Goal: Transaction & Acquisition: Purchase product/service

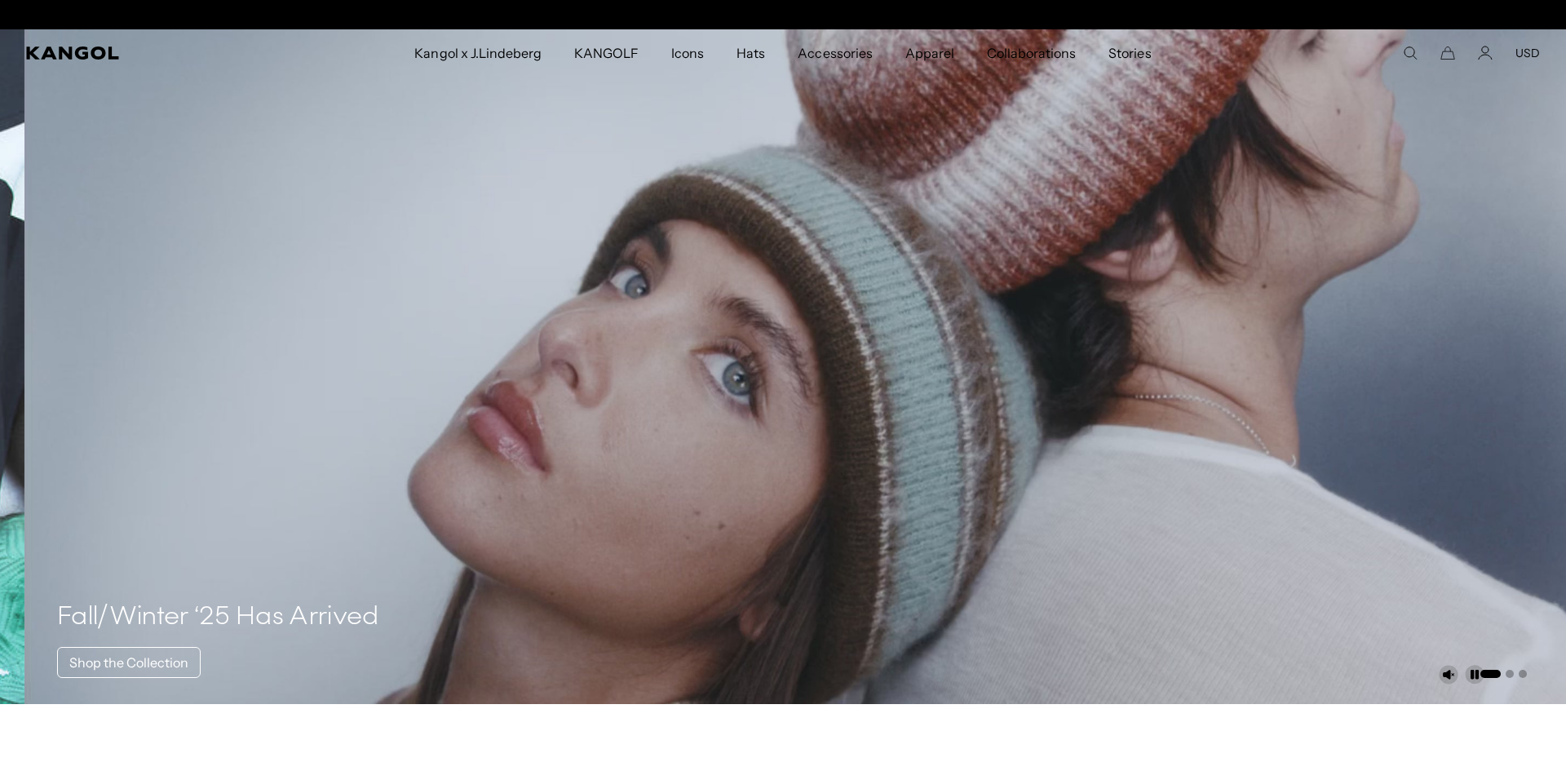
click at [749, 61] on div "Close dialog Enter your email to unlock 15% OFF your first order *Excludes sele…" at bounding box center [783, 385] width 1566 height 771
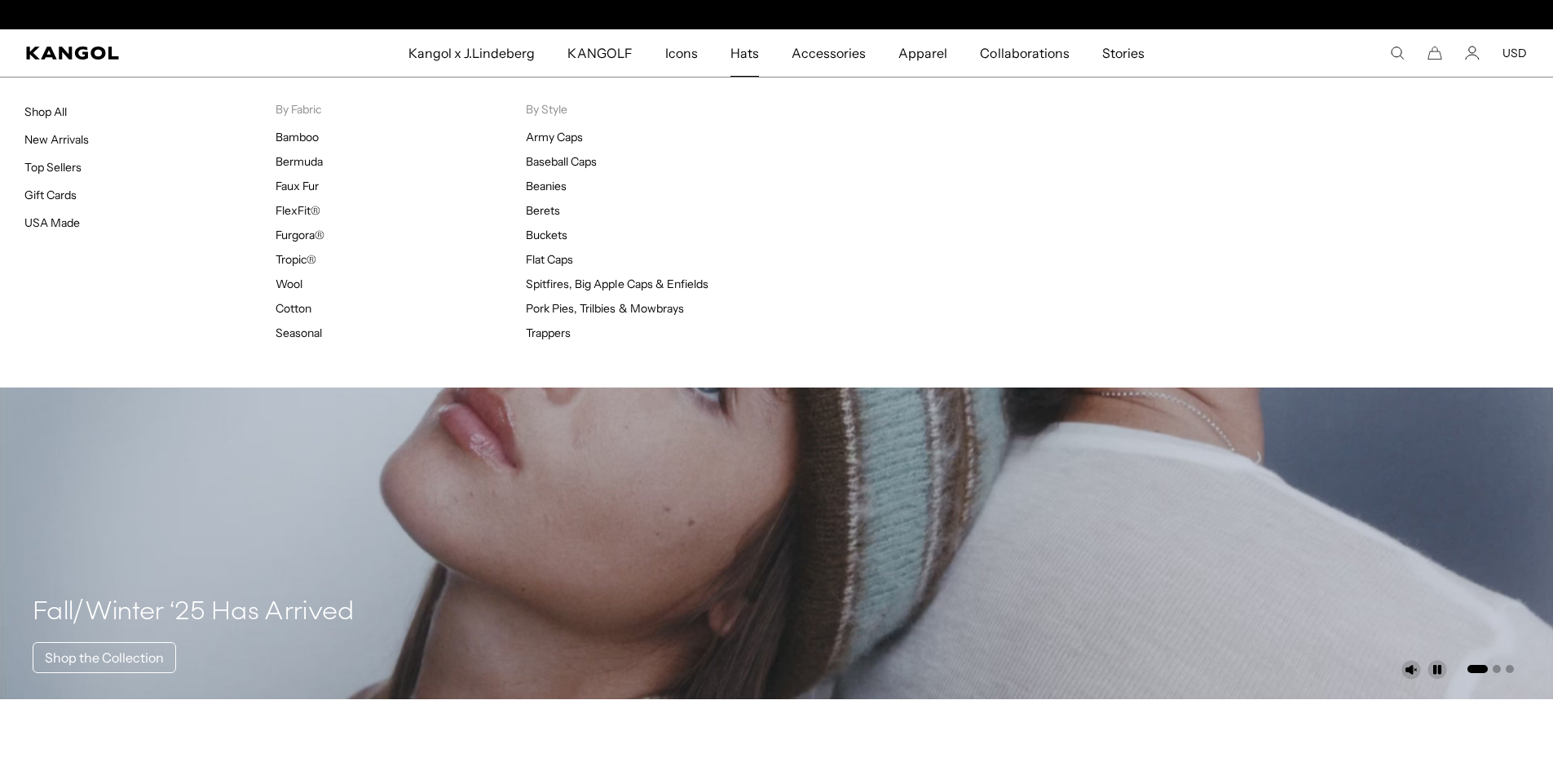
scroll to position [0, 336]
click at [744, 54] on span "Hats" at bounding box center [745, 52] width 29 height 47
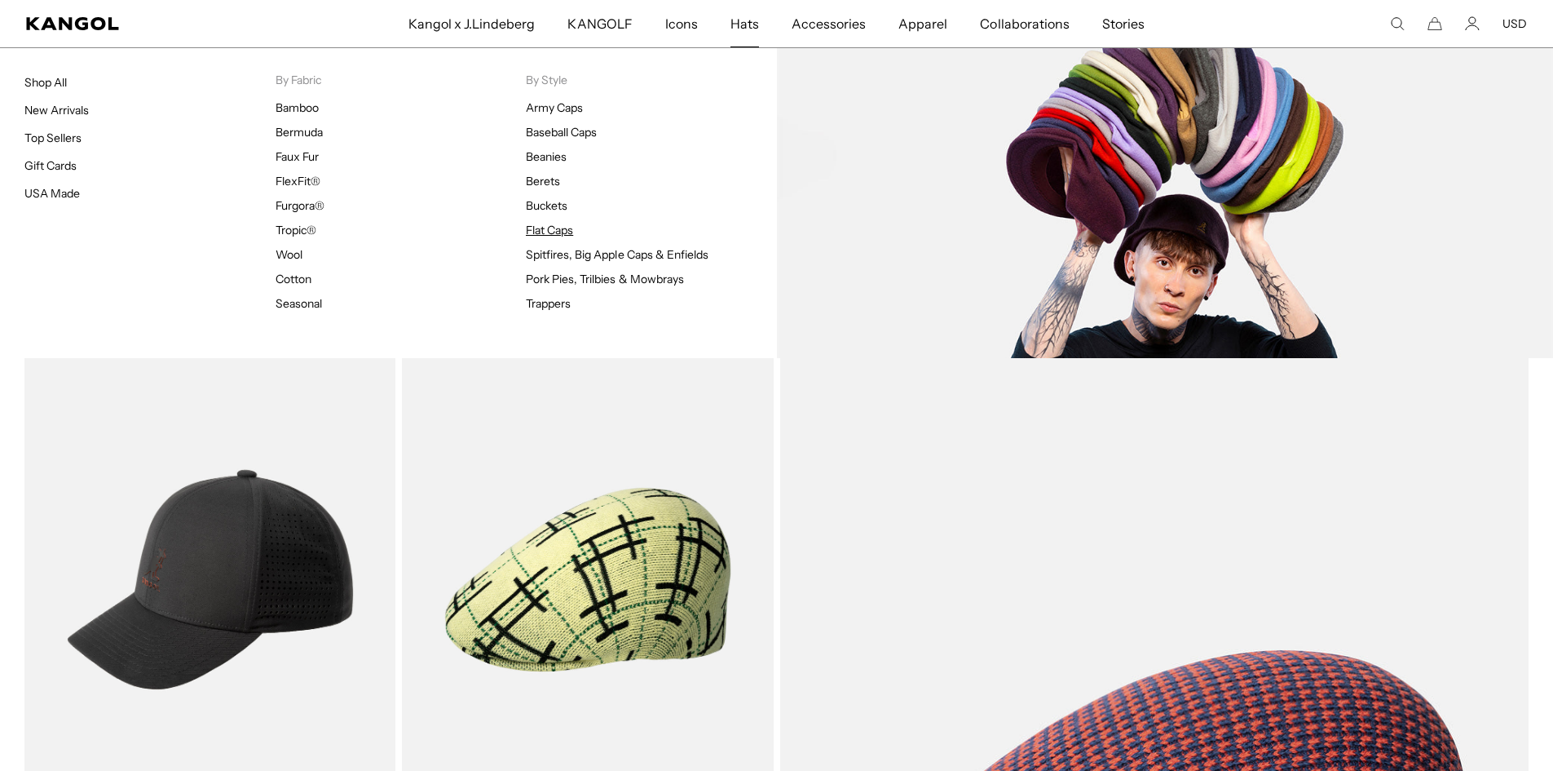
scroll to position [0, 336]
click at [553, 226] on link "Flat Caps" at bounding box center [549, 230] width 47 height 15
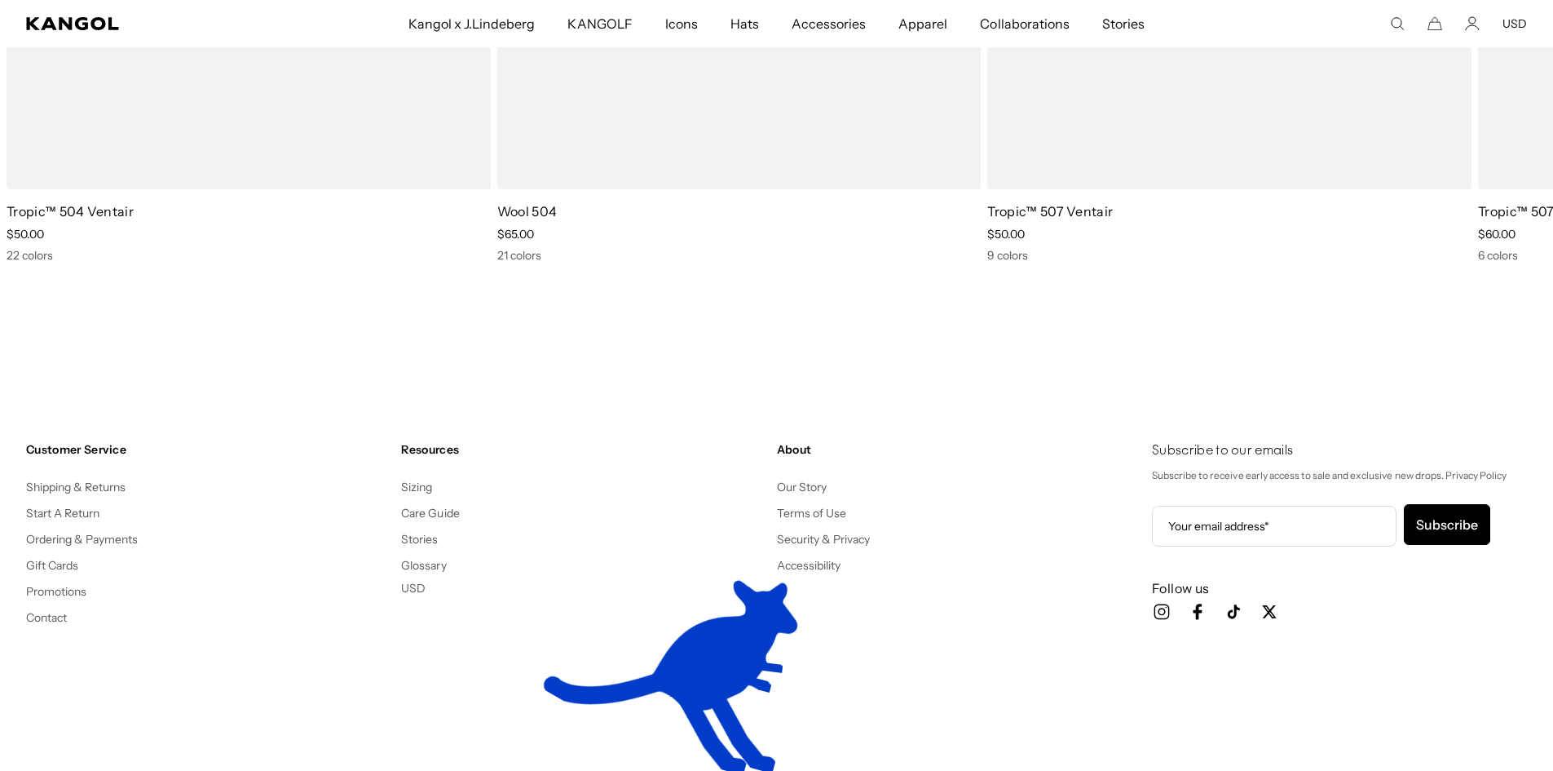
scroll to position [0, 336]
